Goal: Task Accomplishment & Management: Complete application form

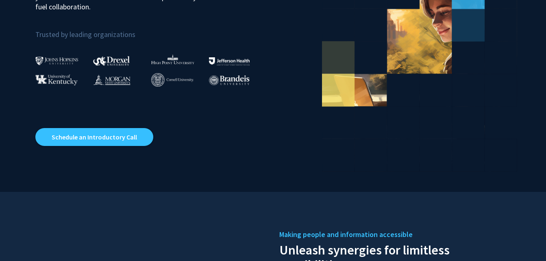
scroll to position [161, 0]
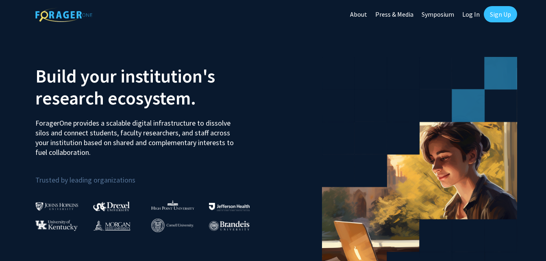
click at [475, 15] on link "Log In" at bounding box center [471, 14] width 26 height 28
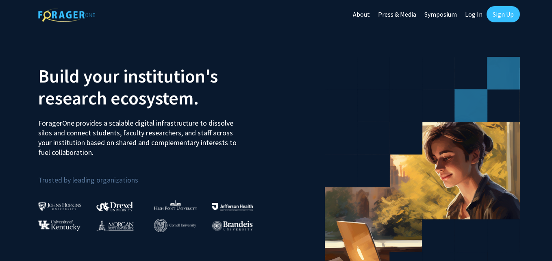
select select
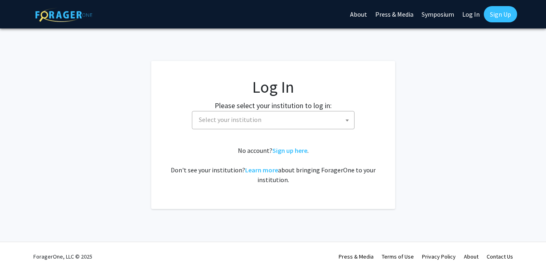
click at [294, 122] on span "Select your institution" at bounding box center [274, 119] width 158 height 17
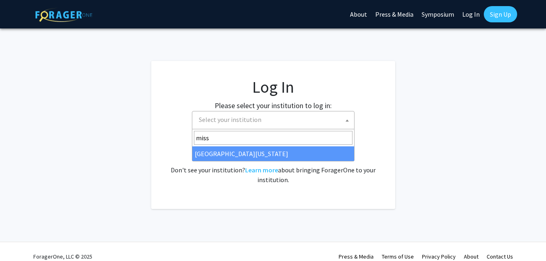
type input "miss"
select select "33"
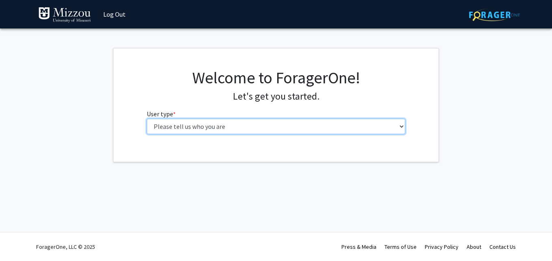
click at [299, 125] on select "Please tell us who you are Undergraduate Student Master's Student Doctoral Cand…" at bounding box center [276, 126] width 259 height 15
select select "1: undergrad"
click at [147, 119] on select "Please tell us who you are Undergraduate Student Master's Student Doctoral Cand…" at bounding box center [276, 126] width 259 height 15
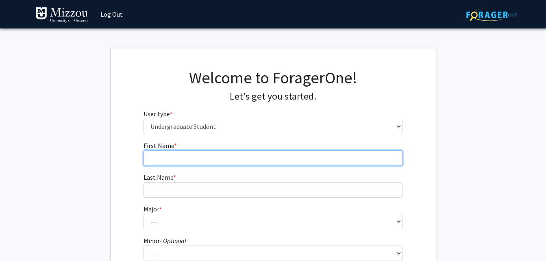
click at [243, 161] on input "First Name * required" at bounding box center [272, 157] width 259 height 15
type input "kate"
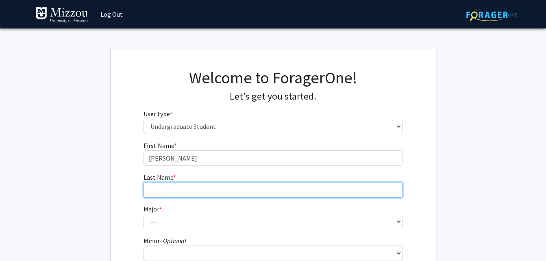
click at [297, 186] on input "Last Name * required" at bounding box center [272, 189] width 259 height 15
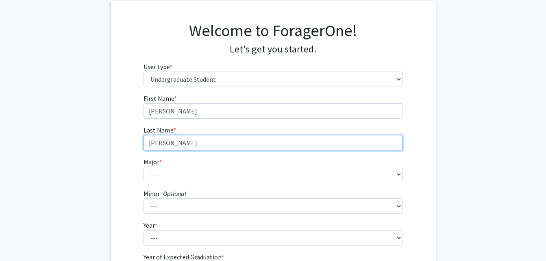
type input "holbert"
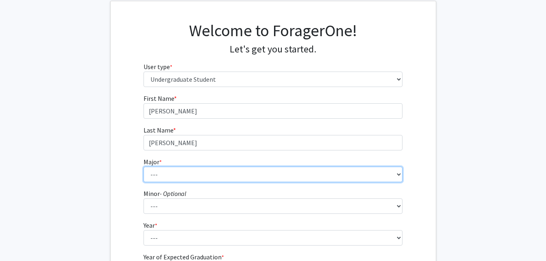
click at [314, 172] on select "--- Agribusiness Management Agricultural Education Agricultural Education: Comm…" at bounding box center [272, 174] width 259 height 15
select select "134: 2627"
click at [143, 167] on select "--- Agribusiness Management Agricultural Education Agricultural Education: Comm…" at bounding box center [272, 174] width 259 height 15
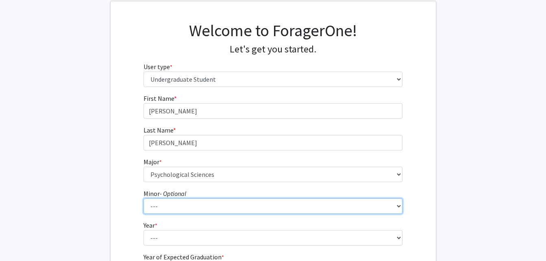
click at [284, 212] on select "--- Accountancy Aerospace Engineering Aerospace Studies Agribusiness Management…" at bounding box center [272, 205] width 259 height 15
select select "29: 1985"
click at [143, 198] on select "--- Accountancy Aerospace Engineering Aerospace Studies Agribusiness Management…" at bounding box center [272, 205] width 259 height 15
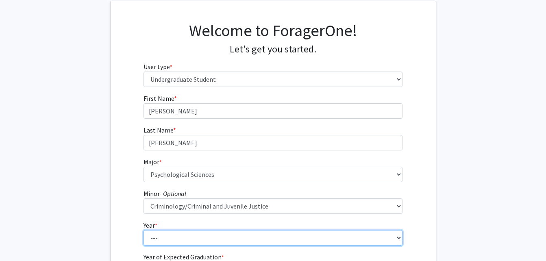
click at [273, 237] on select "--- First-year Sophomore Junior Senior Postbaccalaureate Certificate" at bounding box center [272, 237] width 259 height 15
select select "4: senior"
click at [143, 230] on select "--- First-year Sophomore Junior Senior Postbaccalaureate Certificate" at bounding box center [272, 237] width 259 height 15
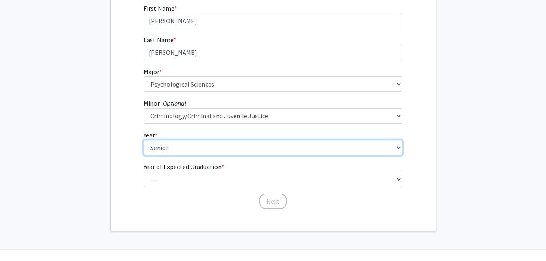
scroll to position [140, 0]
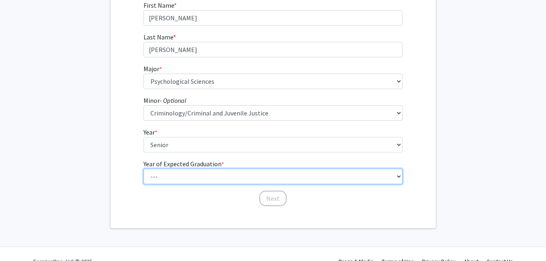
click at [249, 176] on select "--- 2025 2026 2027 2028 2029 2030 2031 2032 2033 2034" at bounding box center [272, 176] width 259 height 15
select select "2: 2026"
click at [143, 169] on select "--- 2025 2026 2027 2028 2029 2030 2031 2032 2033 2034" at bounding box center [272, 176] width 259 height 15
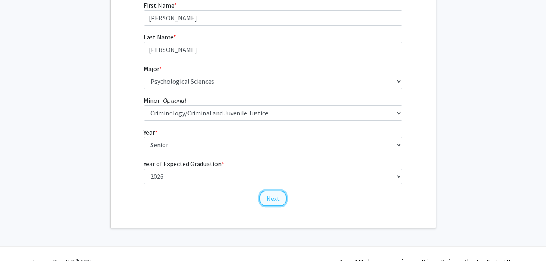
click at [272, 202] on button "Next" at bounding box center [272, 198] width 27 height 15
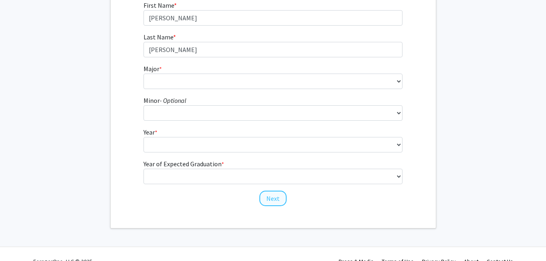
scroll to position [0, 0]
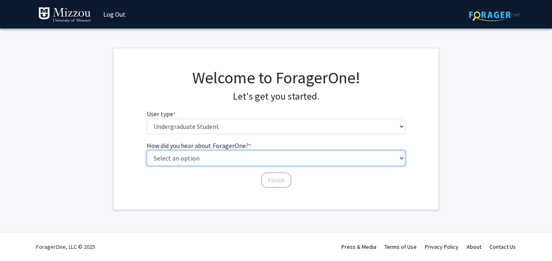
click at [238, 164] on select "Select an option Peer/student recommendation Faculty/staff recommendation Unive…" at bounding box center [276, 157] width 259 height 15
select select "1: peer_recommendation"
click at [147, 150] on select "Select an option Peer/student recommendation Faculty/staff recommendation Unive…" at bounding box center [276, 157] width 259 height 15
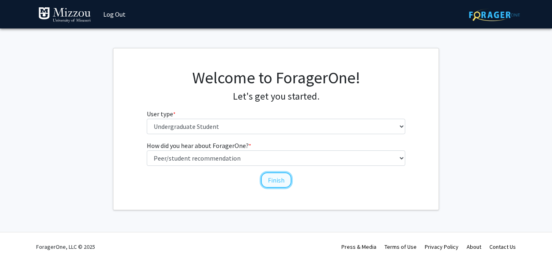
click at [267, 180] on button "Finish" at bounding box center [276, 179] width 30 height 15
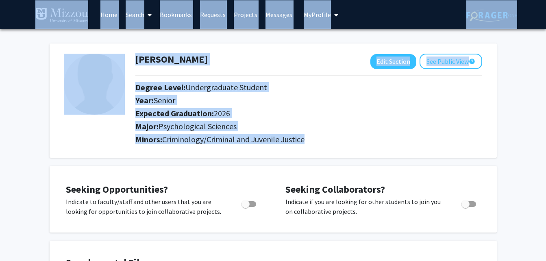
drag, startPoint x: 363, startPoint y: 157, endPoint x: 52, endPoint y: -19, distance: 358.0
click at [52, 0] on html "Skip navigation Home Search Bookmarks Requests Projects Messages My Profile kat…" at bounding box center [273, 130] width 546 height 261
click at [315, 115] on h2 "Expected Graduation: 2026" at bounding box center [280, 113] width 290 height 10
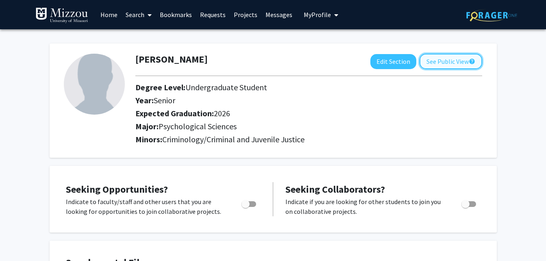
click at [424, 63] on button "See Public View help" at bounding box center [450, 61] width 63 height 15
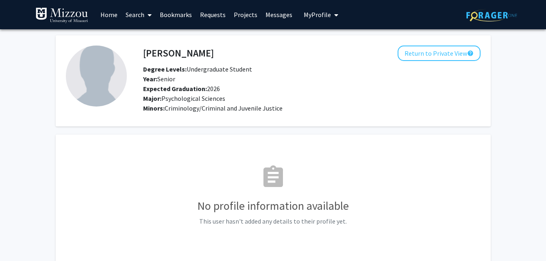
click at [142, 13] on link "Search" at bounding box center [138, 14] width 34 height 28
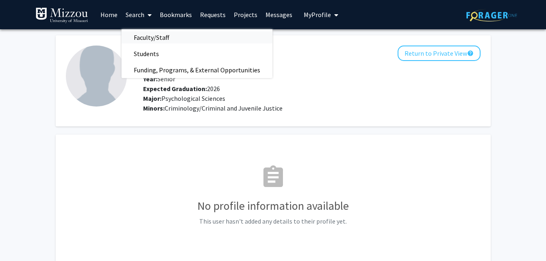
click at [152, 41] on span "Faculty/Staff" at bounding box center [151, 37] width 60 height 16
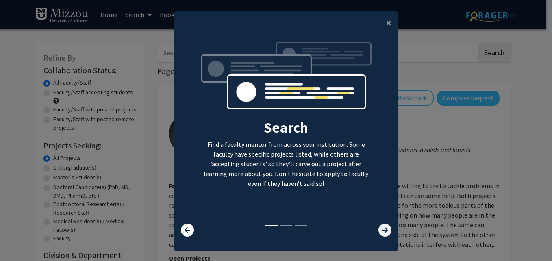
click at [378, 232] on icon at bounding box center [384, 229] width 13 height 13
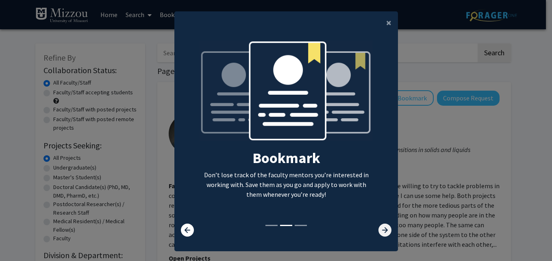
click at [378, 232] on icon at bounding box center [384, 229] width 13 height 13
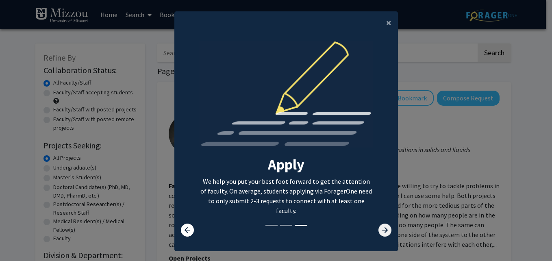
click at [378, 232] on icon at bounding box center [384, 229] width 13 height 13
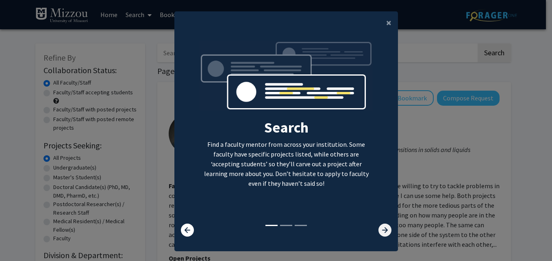
click at [378, 232] on icon at bounding box center [384, 229] width 13 height 13
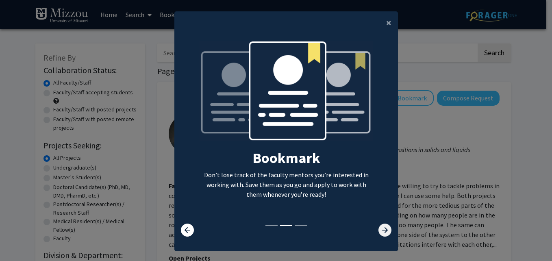
click at [378, 233] on icon at bounding box center [384, 229] width 13 height 13
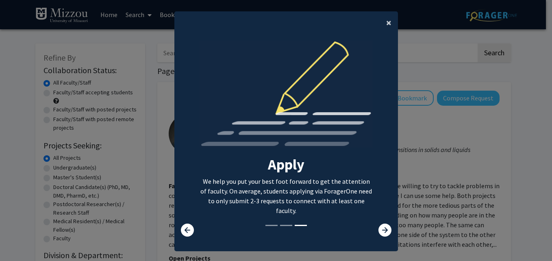
click at [386, 24] on span "×" at bounding box center [388, 22] width 5 height 13
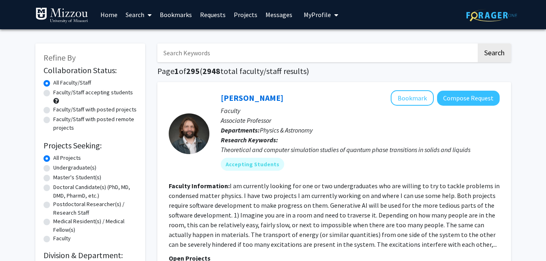
click at [312, 54] on input "Search Keywords" at bounding box center [316, 52] width 319 height 19
type input "ellis-kalton"
click at [477, 43] on button "Search" at bounding box center [493, 52] width 33 height 19
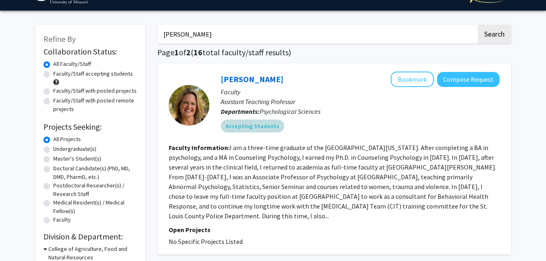
scroll to position [19, 0]
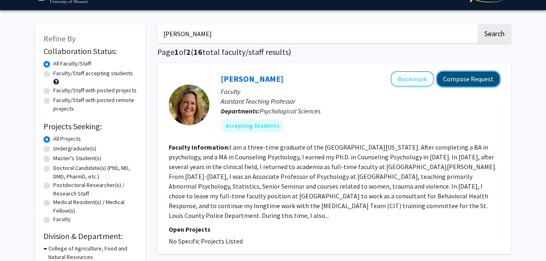
click at [489, 76] on button "Compose Request" at bounding box center [468, 79] width 63 height 15
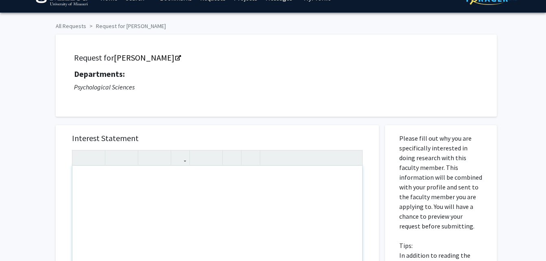
scroll to position [16, 0]
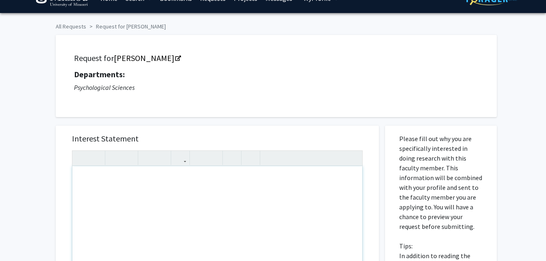
click at [135, 206] on div "Note to users with screen readers: Please press Alt+0 or Option+0 to deactivate…" at bounding box center [217, 259] width 290 height 186
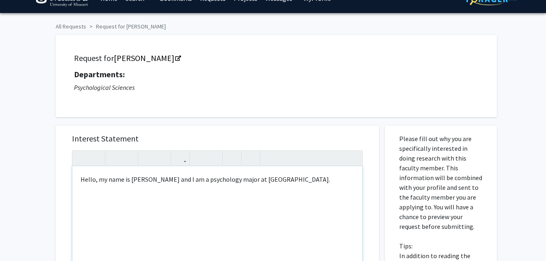
click at [197, 180] on div "Hello, my name is Kate Holbert and I am a psychology major at Mizzou." at bounding box center [217, 259] width 290 height 186
click at [191, 179] on div "Hello, my name is Kate Holbert and I am a psychology major at Mizzou." at bounding box center [217, 259] width 290 height 186
click at [194, 182] on div "Hello, my name is Kate Holbert and I am a psychology major at Mizzou." at bounding box center [217, 259] width 290 height 186
click at [326, 186] on div "Hello, my name is Kate Holbert and I am a senior psychology major at Mizzou." at bounding box center [217, 259] width 290 height 186
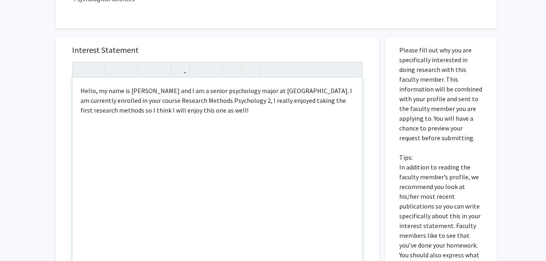
scroll to position [106, 0]
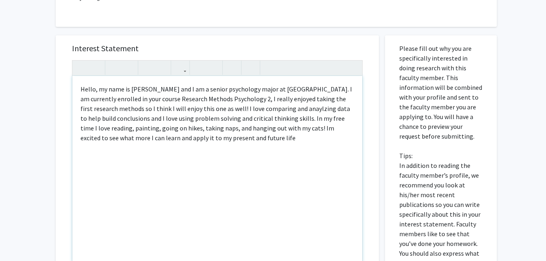
type textarea "Hello, my name is Kate Holbert and I am a senior psychology major at Mizzou. I …"
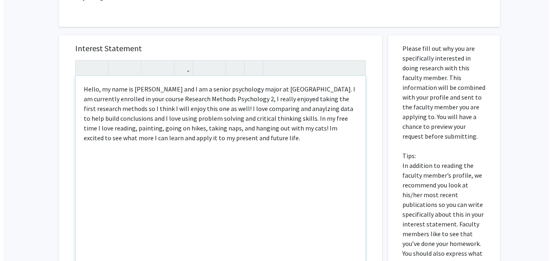
scroll to position [283, 0]
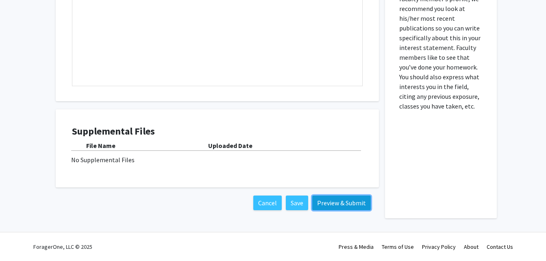
click at [337, 203] on button "Preview & Submit" at bounding box center [341, 202] width 59 height 15
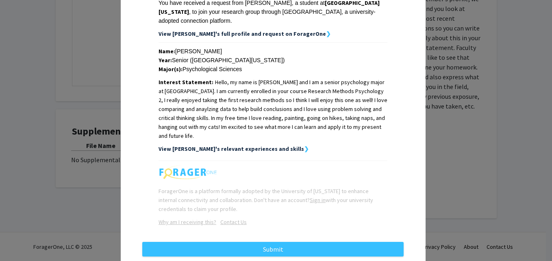
scroll to position [150, 0]
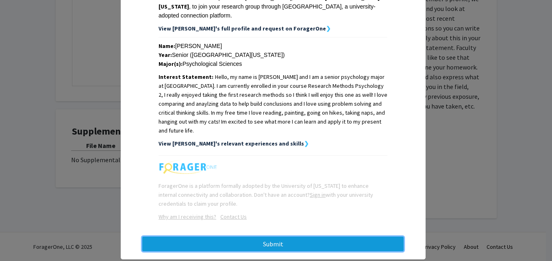
click at [317, 236] on button "Submit" at bounding box center [272, 243] width 261 height 15
